Goal: Task Accomplishment & Management: Manage account settings

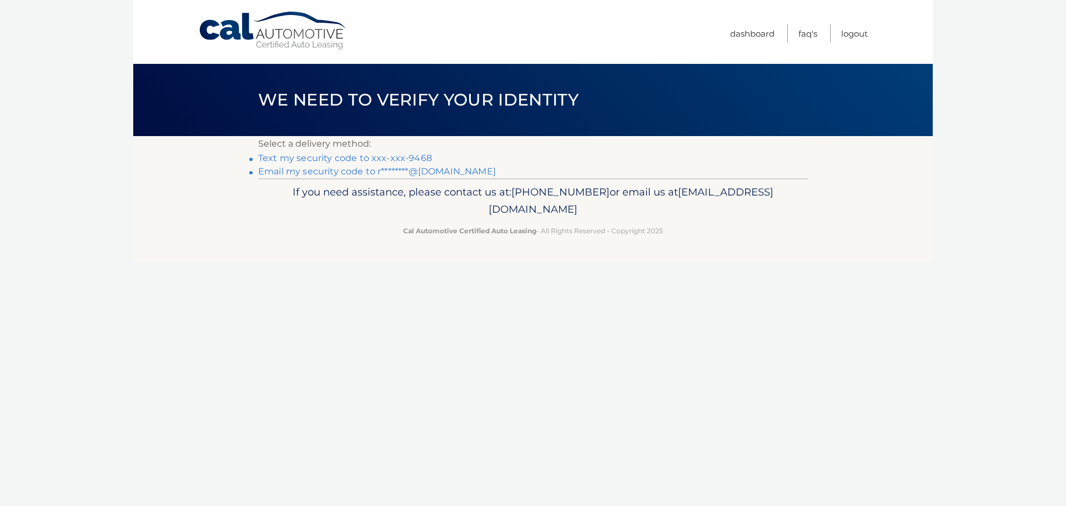
click at [358, 161] on link "Text my security code to xxx-xxx-9468" at bounding box center [345, 158] width 174 height 11
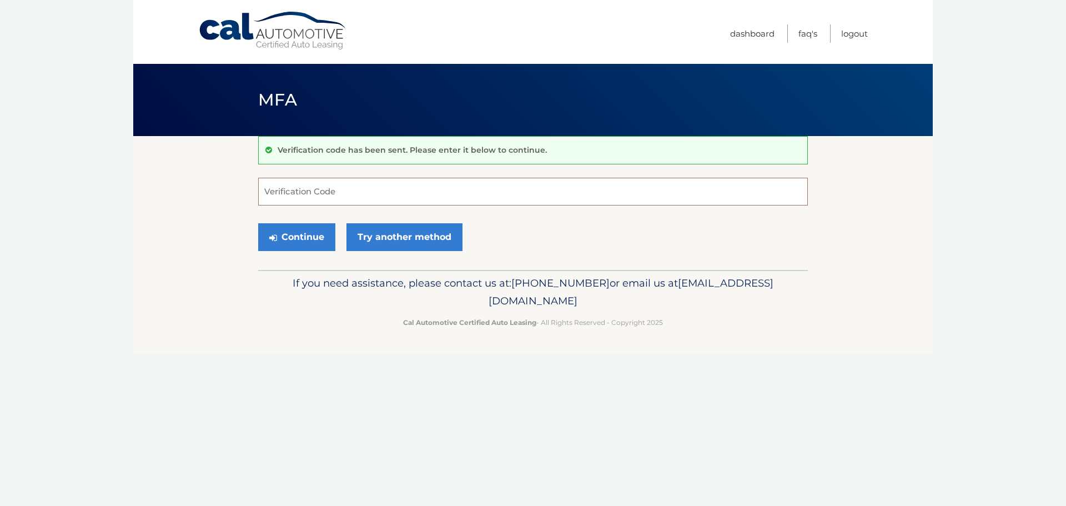
click at [313, 193] on input "Verification Code" at bounding box center [533, 192] width 550 height 28
click at [309, 200] on input "Verification Code" at bounding box center [533, 192] width 550 height 28
type input "326353"
click at [258, 223] on button "Continue" at bounding box center [296, 237] width 77 height 28
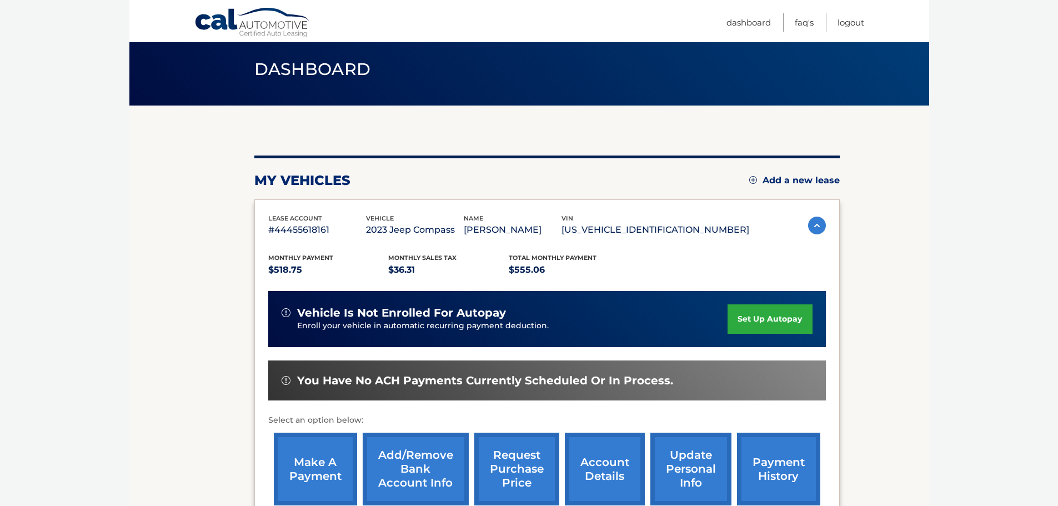
scroll to position [167, 0]
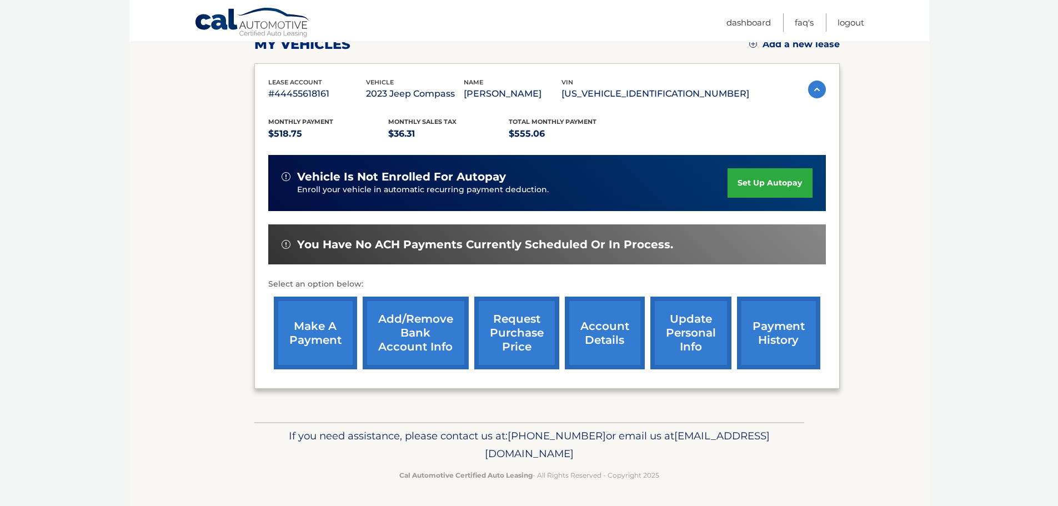
click at [547, 352] on link "request purchase price" at bounding box center [516, 333] width 85 height 73
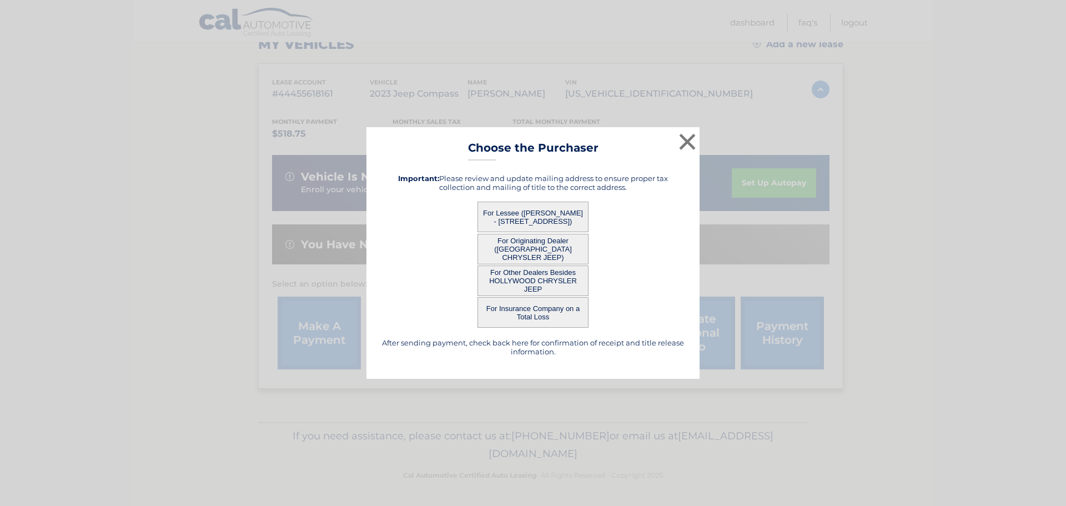
click at [561, 284] on button "For Other Dealers Besides HOLLYWOOD CHRYSLER JEEP" at bounding box center [533, 280] width 111 height 31
click at [522, 277] on button "For Other Dealers Besides HOLLYWOOD CHRYSLER JEEP" at bounding box center [533, 280] width 111 height 31
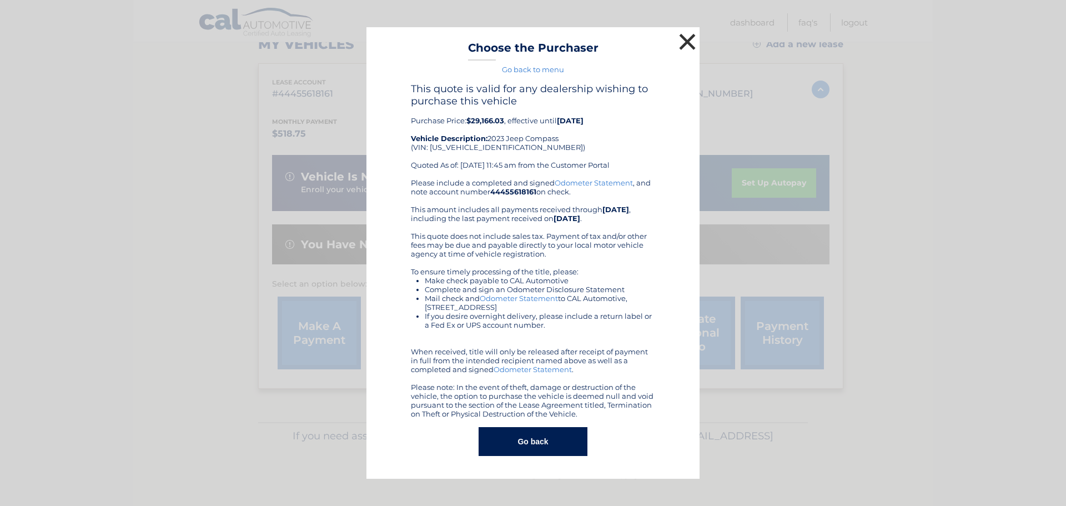
click at [685, 39] on button "×" at bounding box center [688, 42] width 22 height 22
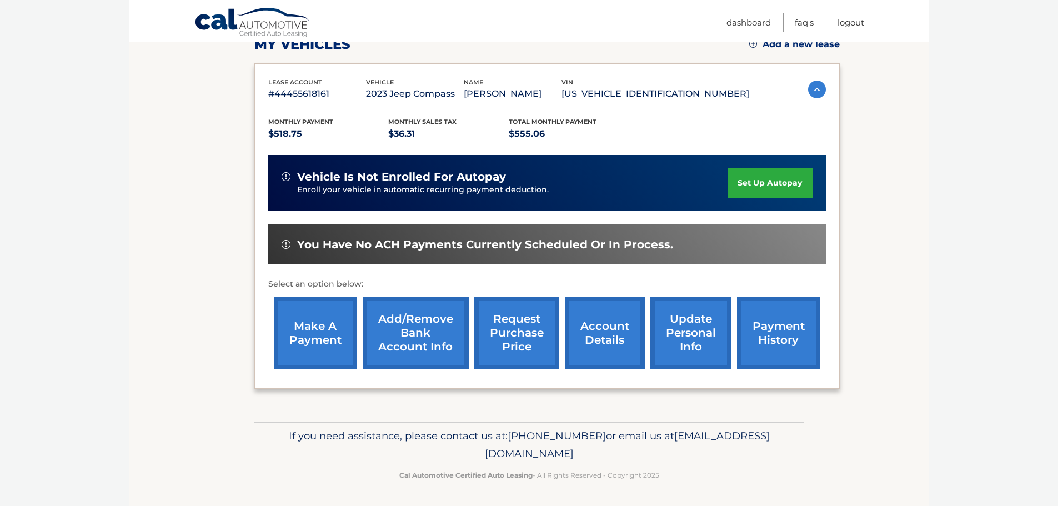
click at [319, 332] on link "make a payment" at bounding box center [315, 333] width 83 height 73
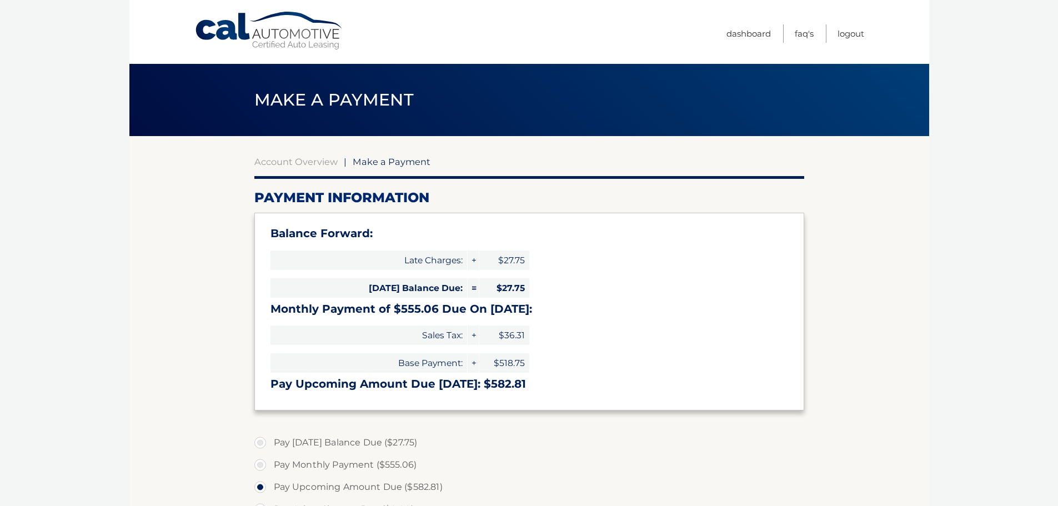
select select "OTg2Y2Y0NWItYjE4MS00YmE5LTkzYzItMmFlYjg5OTlkYThk"
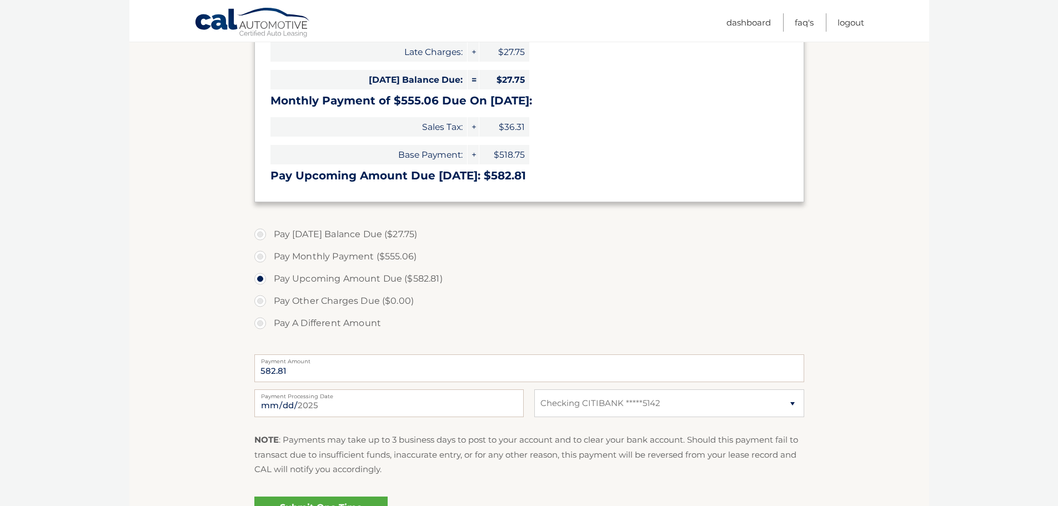
scroll to position [222, 0]
